Goal: Transaction & Acquisition: Purchase product/service

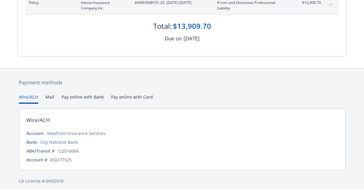
scroll to position [103, 0]
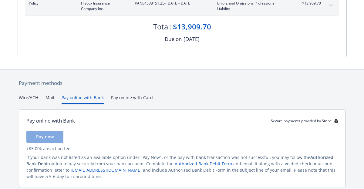
click at [82, 98] on button "Pay online with Bank" at bounding box center [83, 99] width 42 height 10
click at [57, 134] on button "Pay now" at bounding box center [44, 137] width 37 height 12
click at [50, 139] on span "Pay now" at bounding box center [45, 137] width 18 height 6
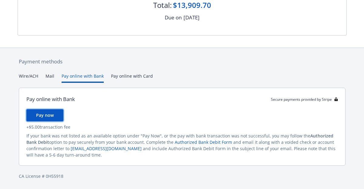
click at [57, 117] on button "Pay now" at bounding box center [44, 115] width 37 height 12
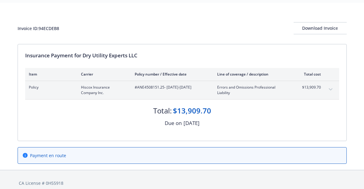
scroll to position [26, 0]
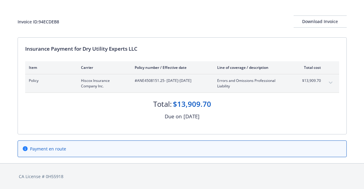
click at [229, 152] on div "Payment en route" at bounding box center [182, 149] width 328 height 16
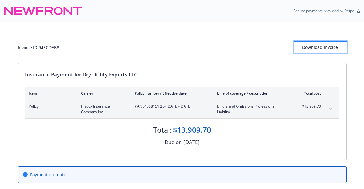
click at [335, 50] on div "Download Invoice" at bounding box center [320, 48] width 53 height 12
